Goal: Check status: Check status

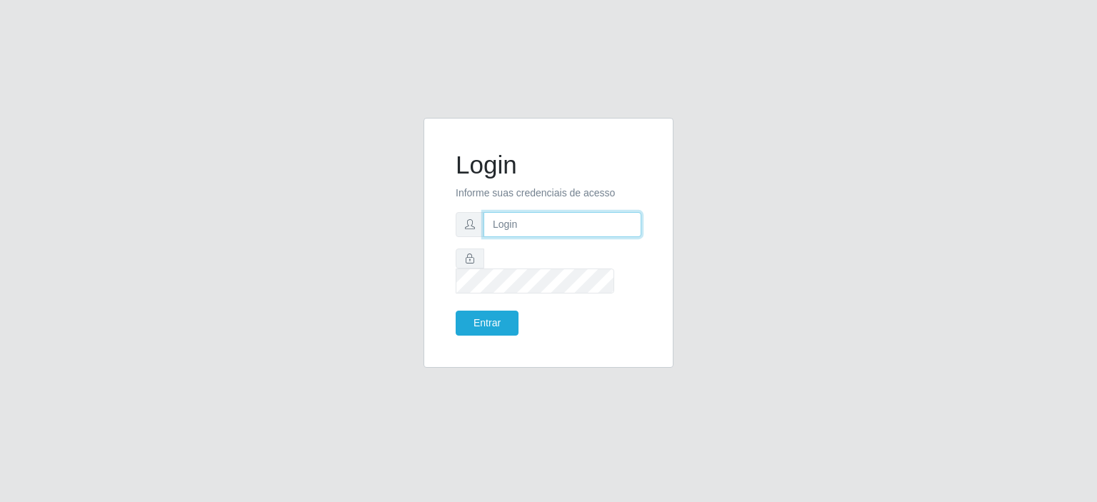
click at [508, 230] on input "text" at bounding box center [562, 224] width 158 height 25
type input "[EMAIL_ADDRESS][PERSON_NAME][DOMAIN_NAME]"
click at [456, 311] on button "Entrar" at bounding box center [487, 323] width 63 height 25
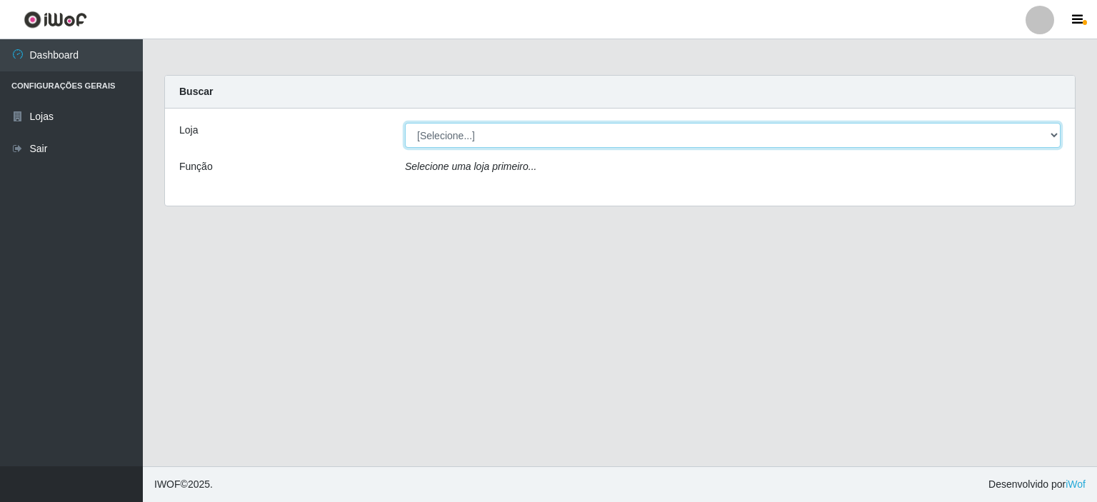
click at [1057, 139] on select "[Selecione...] Corte Fácil - Unidade Planalto" at bounding box center [733, 135] width 656 height 25
select select "202"
click at [405, 123] on select "[Selecione...] Corte Fácil - Unidade Planalto" at bounding box center [733, 135] width 656 height 25
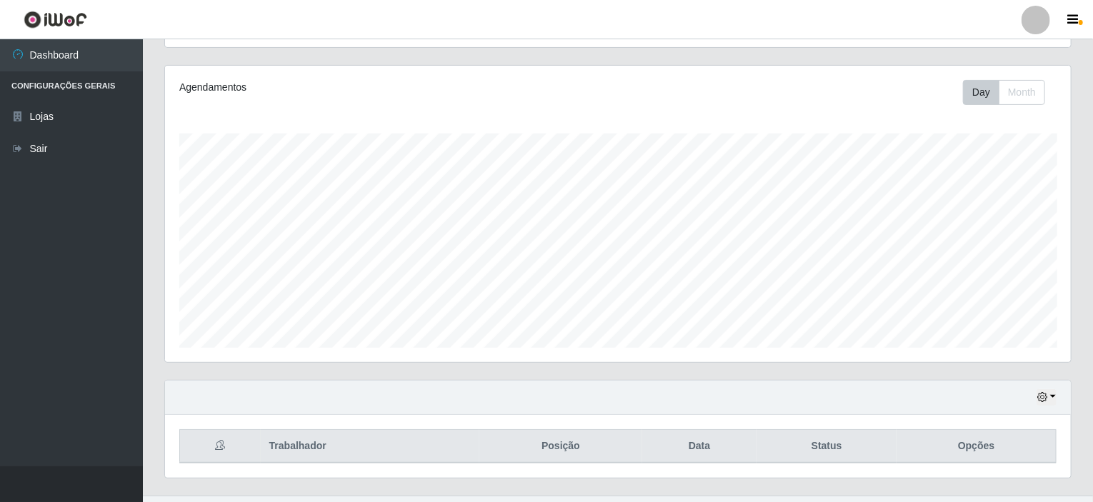
scroll to position [189, 0]
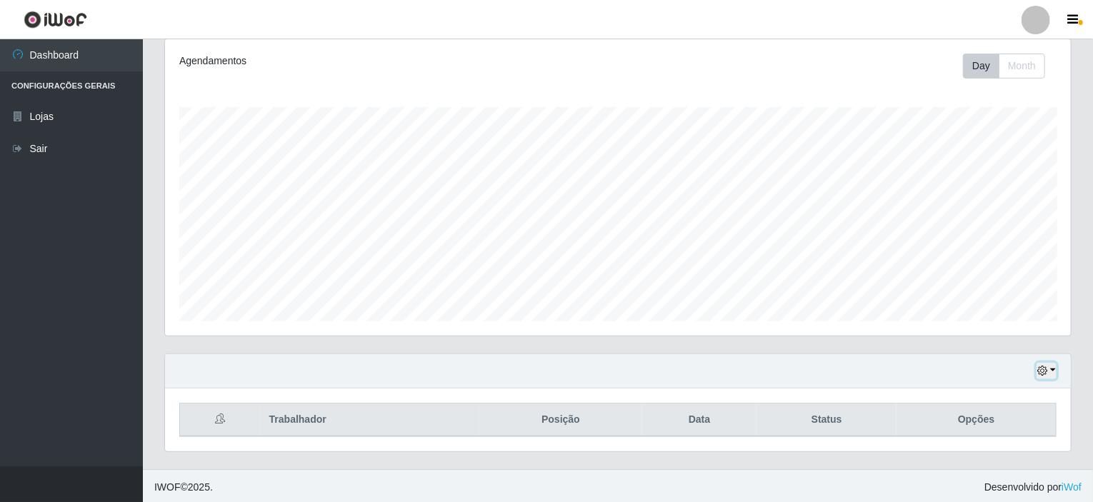
drag, startPoint x: 1056, startPoint y: 371, endPoint x: 1043, endPoint y: 369, distance: 12.9
click at [1056, 371] on button "button" at bounding box center [1046, 371] width 20 height 16
click at [977, 314] on button "1 Semana" at bounding box center [999, 319] width 113 height 30
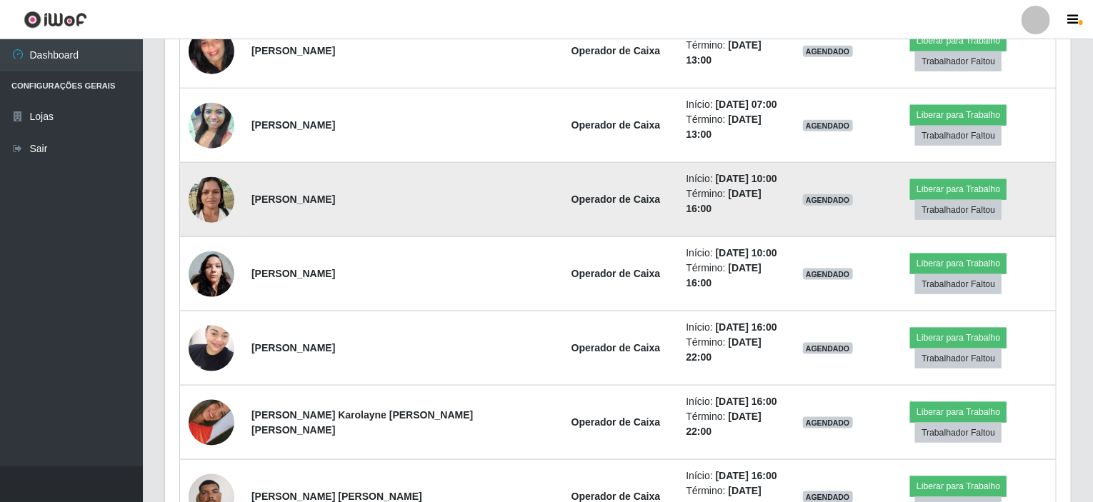
scroll to position [832, 0]
